Goal: Task Accomplishment & Management: Manage account settings

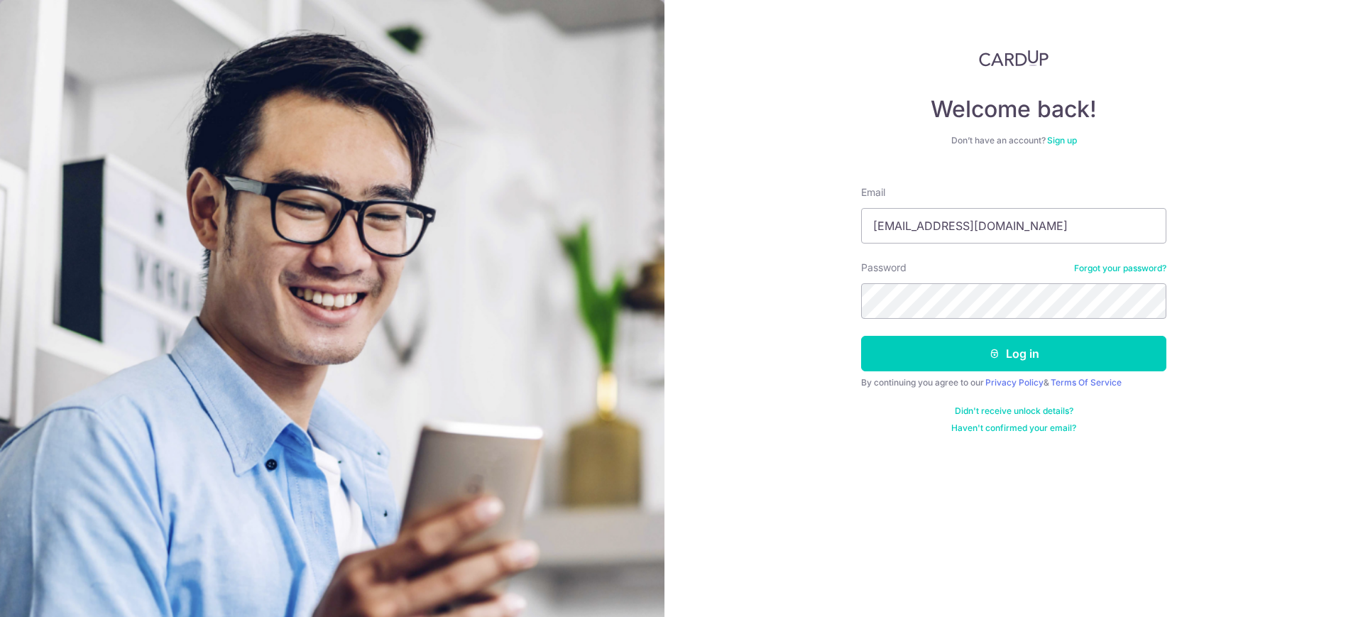
type input "limsp@singtel.com"
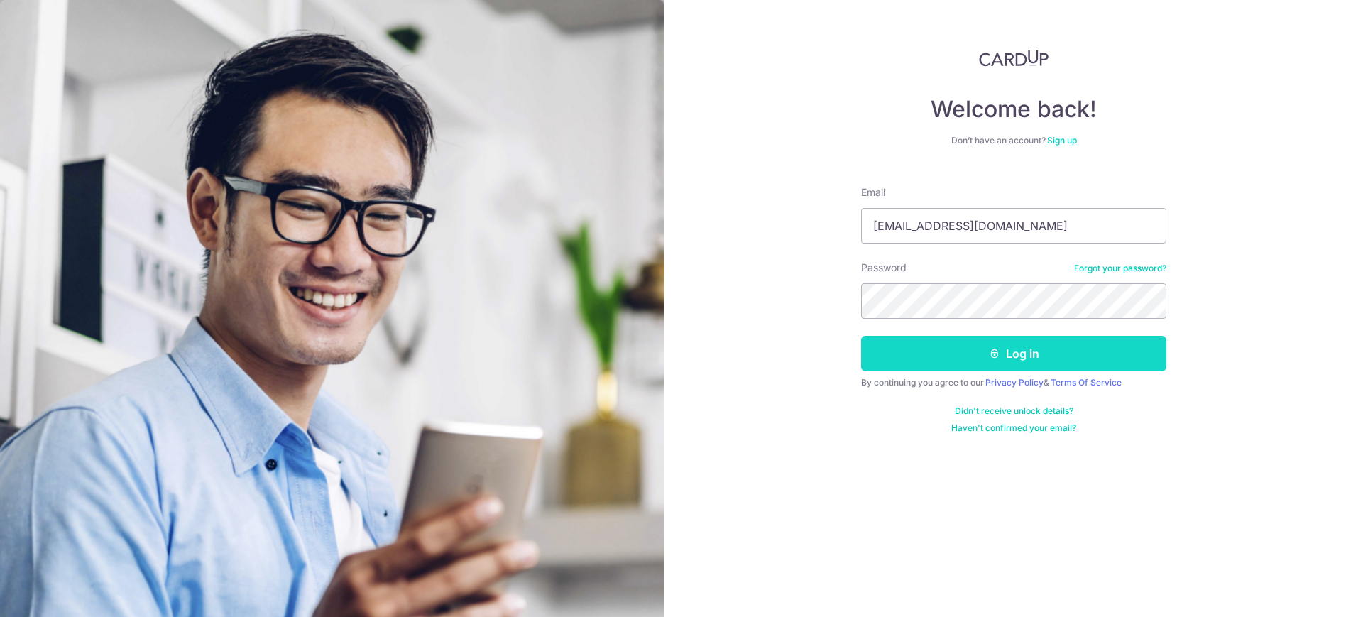
click at [995, 359] on button "Log in" at bounding box center [1013, 353] width 305 height 35
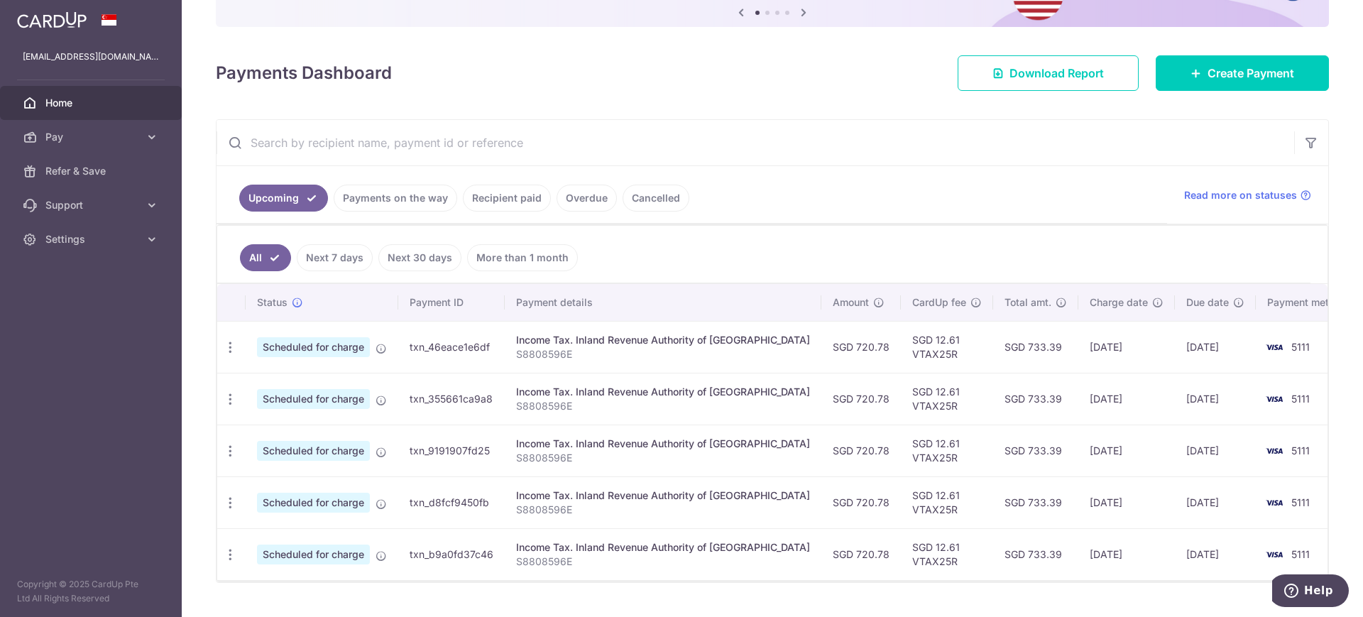
scroll to position [187, 0]
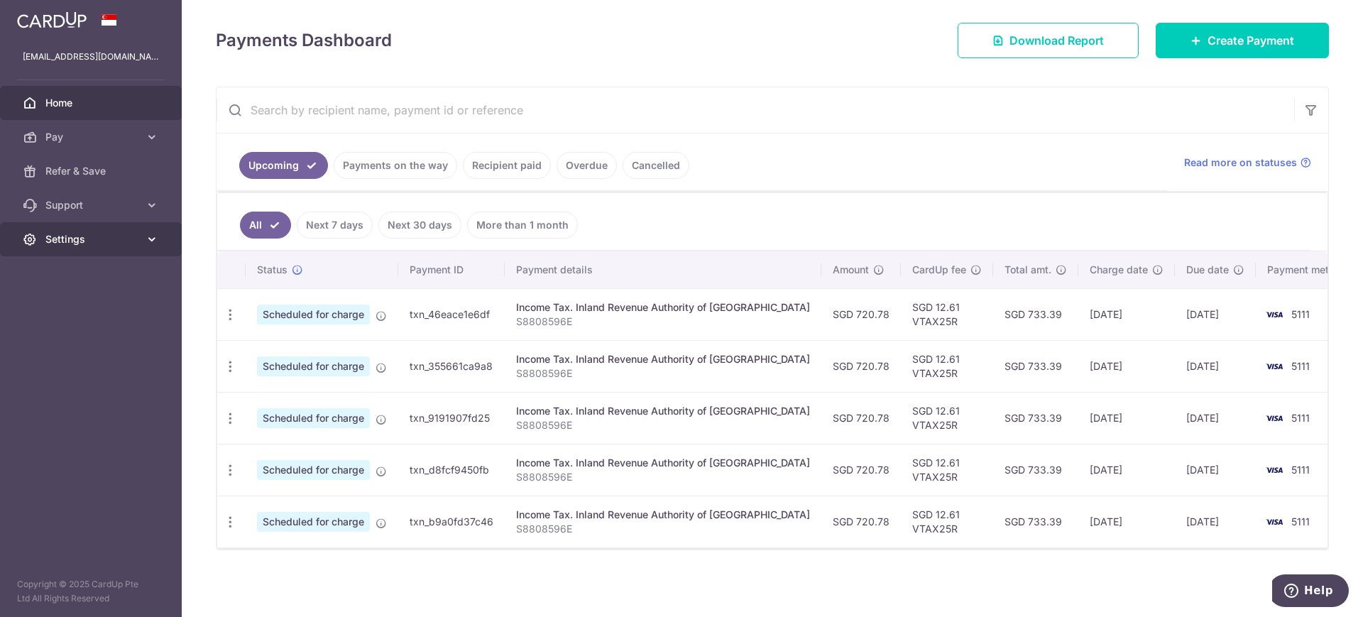
click at [79, 237] on span "Settings" at bounding box center [92, 239] width 94 height 14
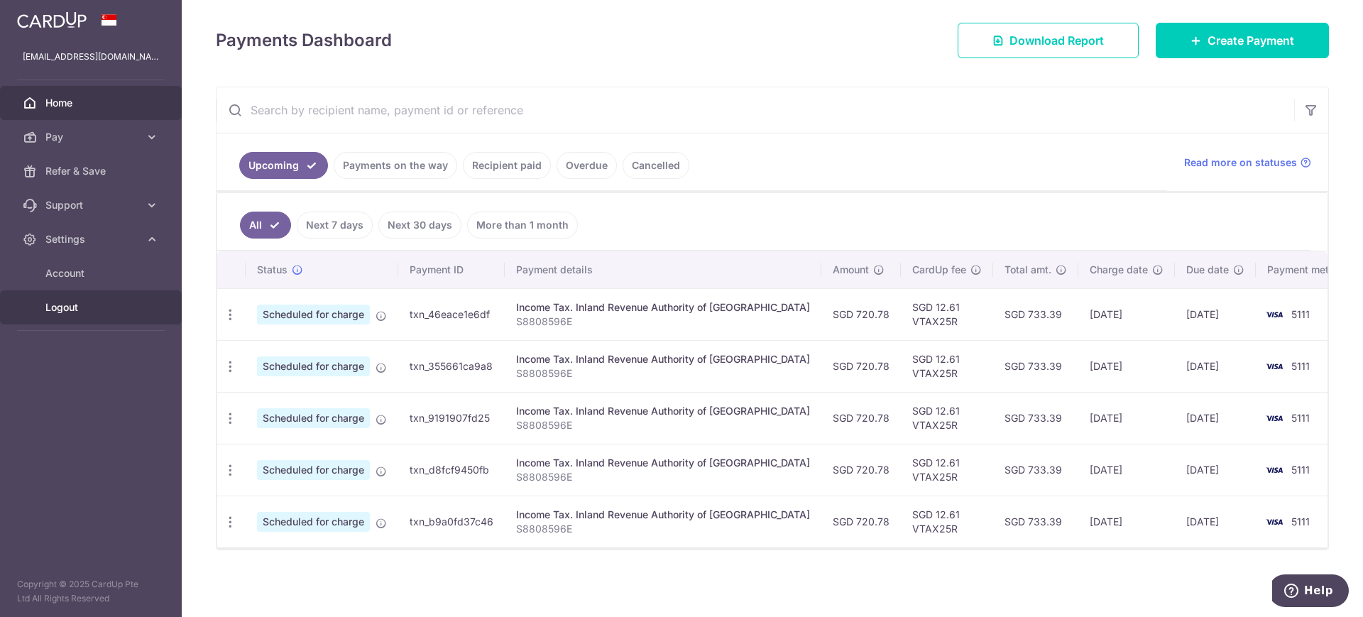
click at [61, 306] on span "Logout" at bounding box center [92, 307] width 94 height 14
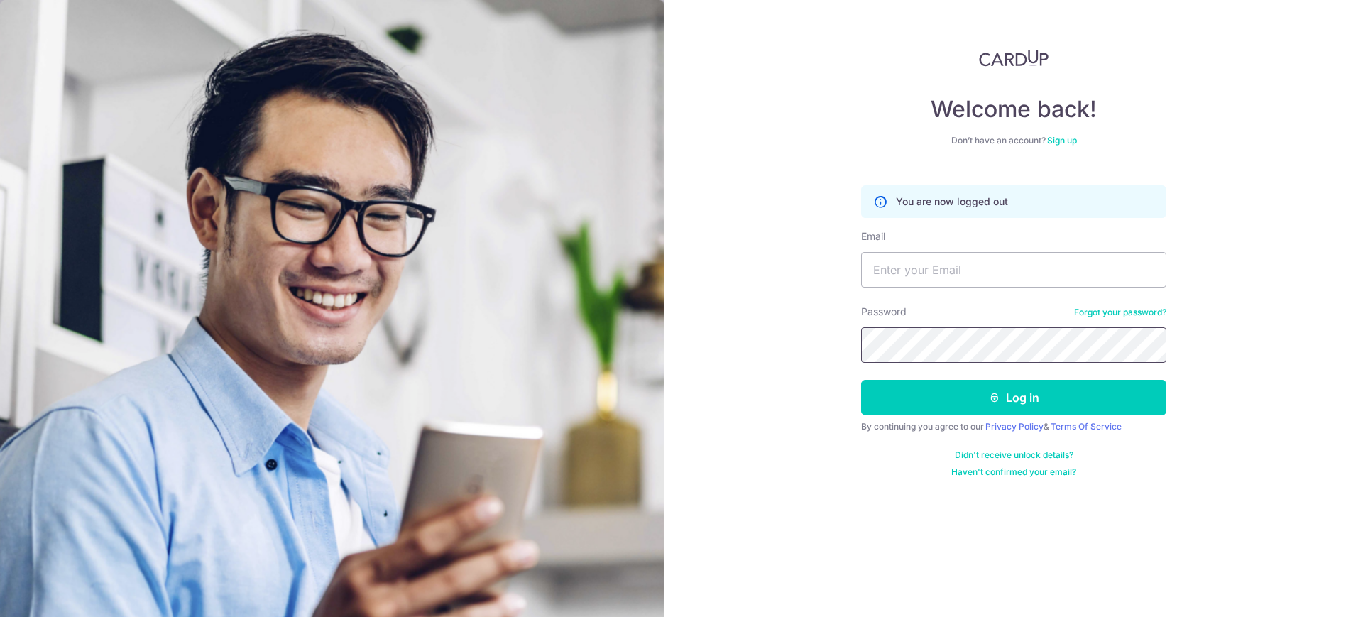
click at [944, 370] on form "You are now logged out Email Password Forgot your password? Log in By continuin…" at bounding box center [1013, 326] width 305 height 303
click at [981, 270] on input "Email" at bounding box center [1013, 269] width 305 height 35
type input "siewpoh26333@gmail.com"
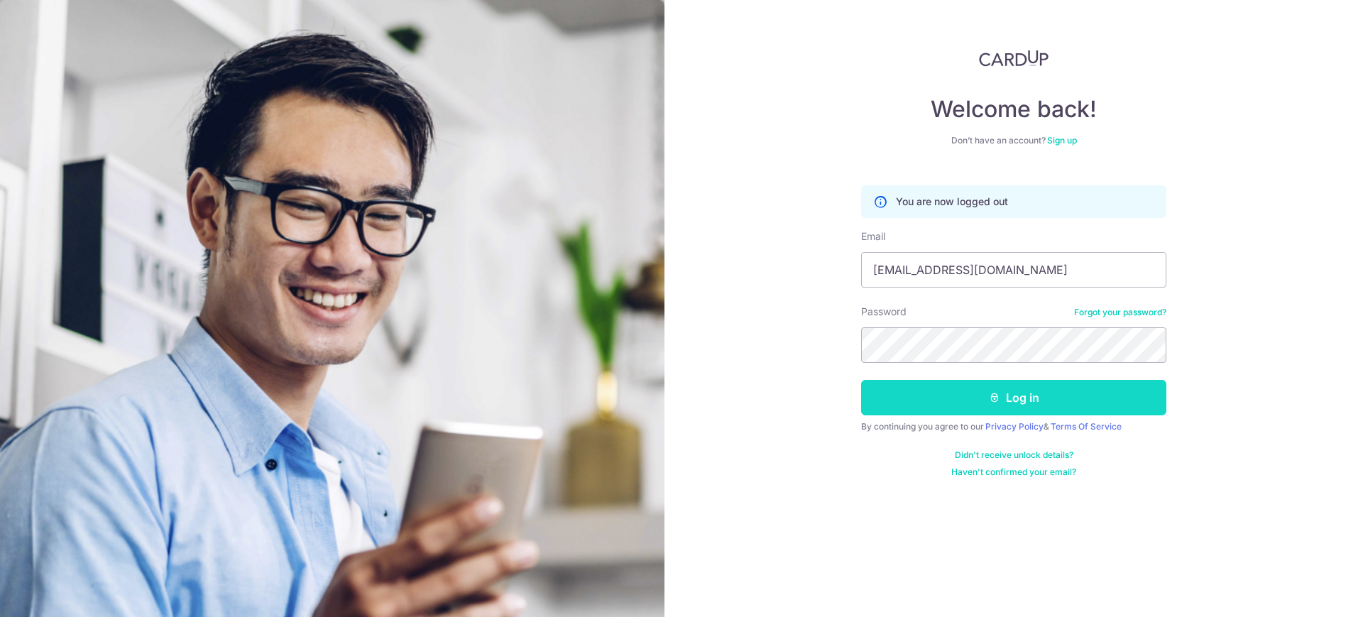
click at [987, 405] on button "Log in" at bounding box center [1013, 397] width 305 height 35
